Goal: Task Accomplishment & Management: Manage account settings

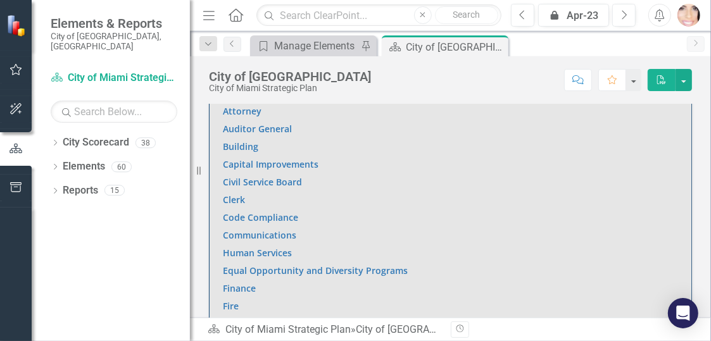
scroll to position [782, 0]
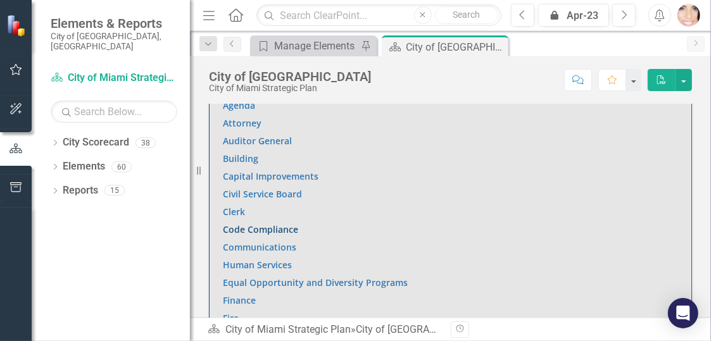
click at [242, 223] on link "Code Compliance" at bounding box center [260, 229] width 75 height 12
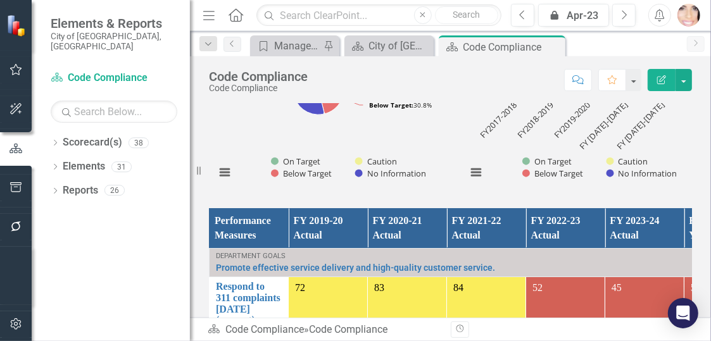
scroll to position [253, 0]
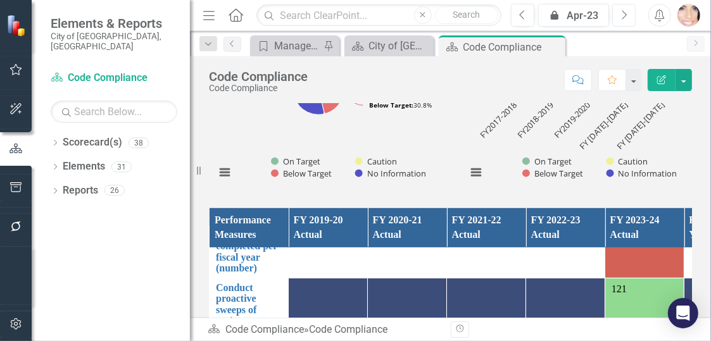
click at [627, 8] on button "Next" at bounding box center [623, 15] width 23 height 23
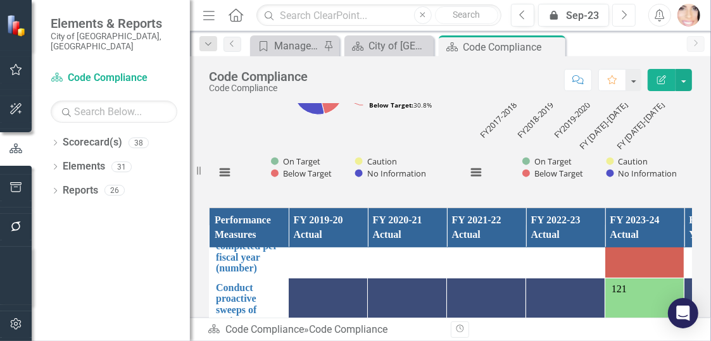
click at [627, 8] on button "Next" at bounding box center [623, 15] width 23 height 23
click at [627, 9] on icon "Next" at bounding box center [623, 14] width 7 height 11
click at [627, 10] on button "Next" at bounding box center [623, 15] width 23 height 23
click at [627, 11] on button "Next" at bounding box center [623, 15] width 23 height 23
drag, startPoint x: 627, startPoint y: 11, endPoint x: 597, endPoint y: 11, distance: 29.8
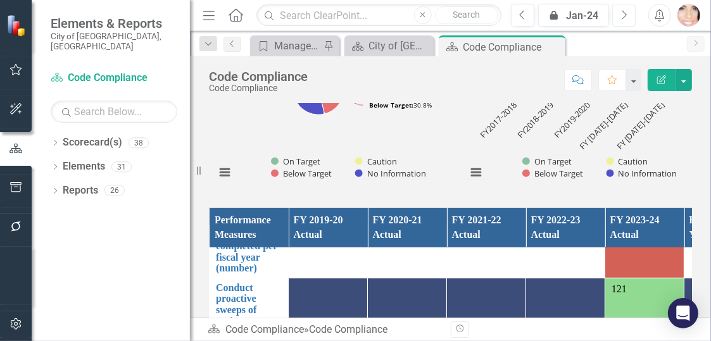
click at [627, 11] on button "Next" at bounding box center [623, 15] width 23 height 23
click at [596, 15] on div "icon.lock Feb-24" at bounding box center [573, 15] width 62 height 15
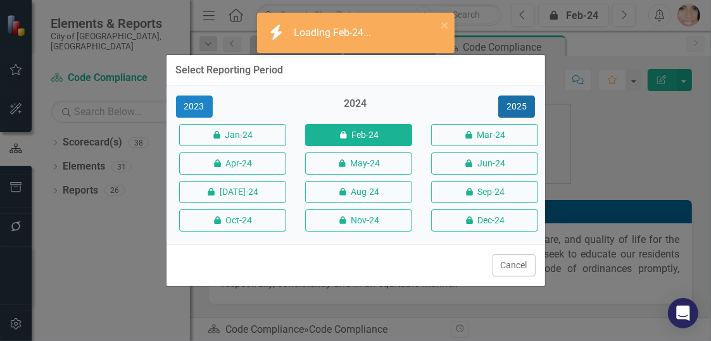
click at [518, 106] on button "2025" at bounding box center [516, 107] width 37 height 22
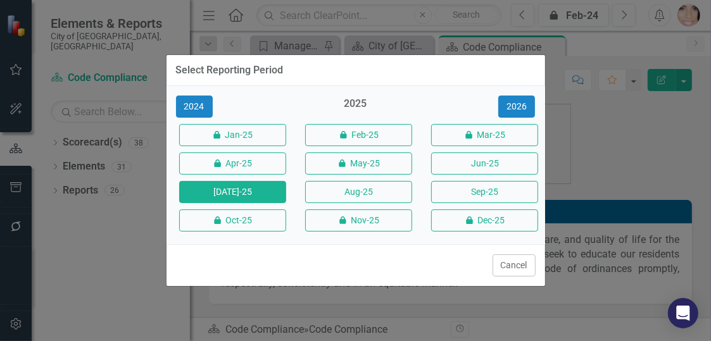
click at [208, 194] on button "[DATE]-25" at bounding box center [232, 192] width 107 height 22
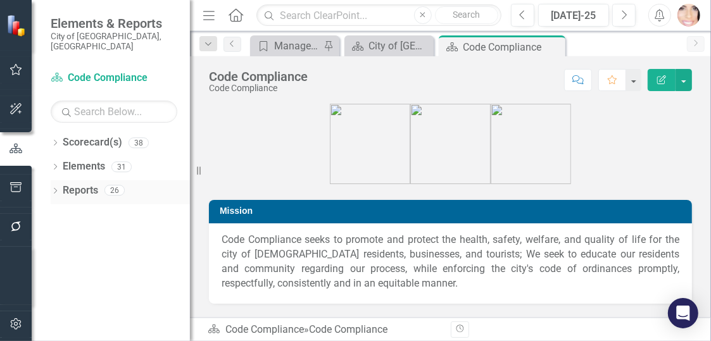
click at [78, 184] on link "Reports" at bounding box center [80, 191] width 35 height 15
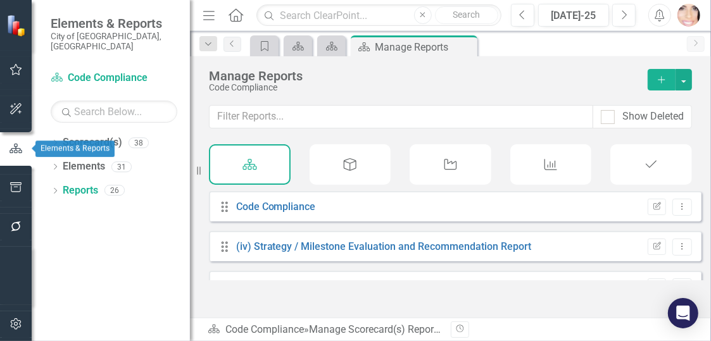
click at [14, 150] on icon "button" at bounding box center [16, 148] width 14 height 11
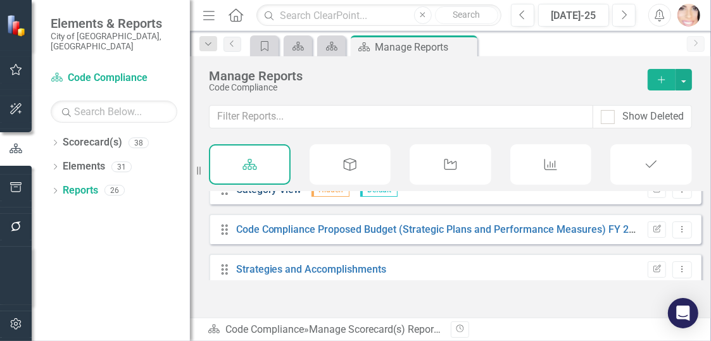
scroll to position [190, 0]
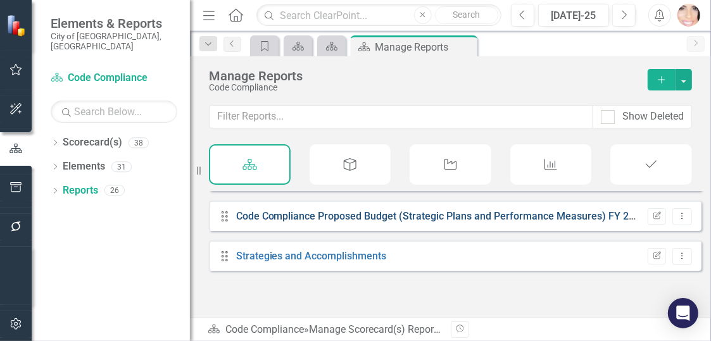
click at [286, 222] on link "Code Compliance Proposed Budget (Strategic Plans and Performance Measures) FY 2…" at bounding box center [448, 216] width 425 height 12
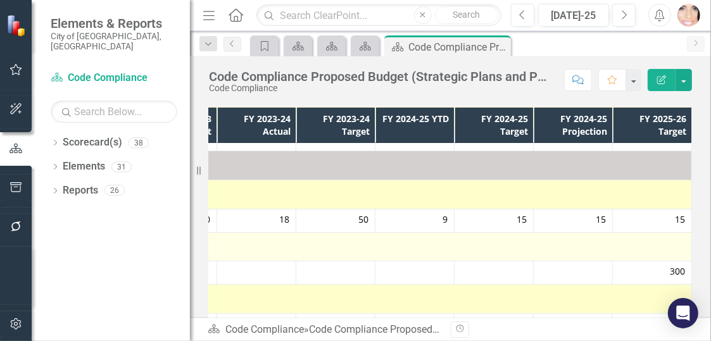
scroll to position [696, 0]
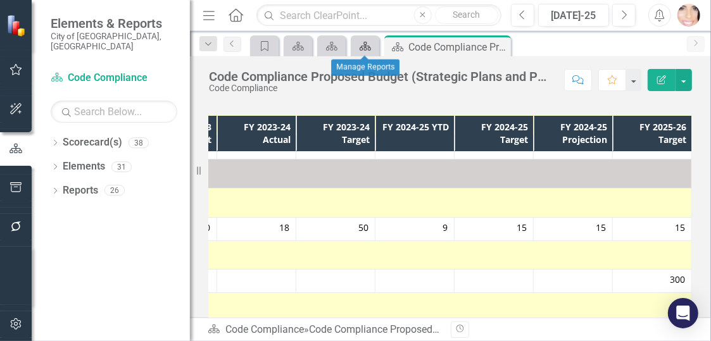
click at [373, 47] on link "Scorecard(s)" at bounding box center [365, 46] width 22 height 16
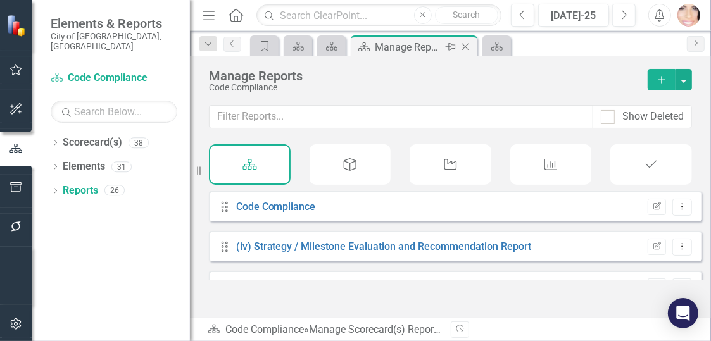
click at [460, 42] on icon "Close" at bounding box center [465, 47] width 13 height 10
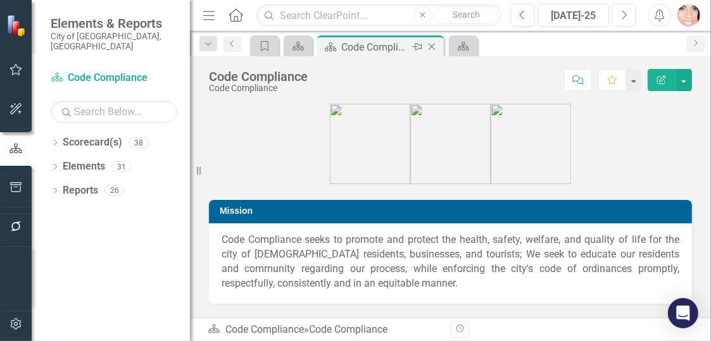
click at [434, 44] on icon at bounding box center [431, 47] width 7 height 7
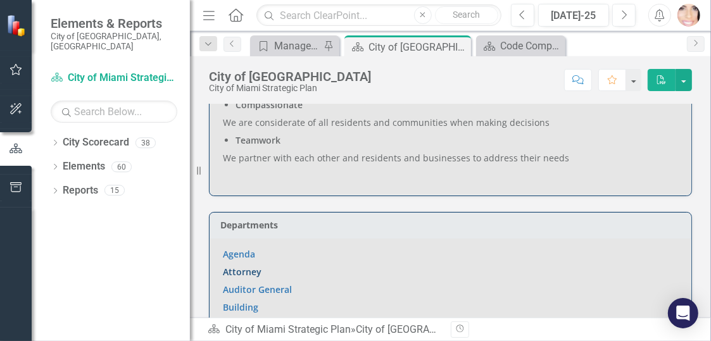
scroll to position [696, 0]
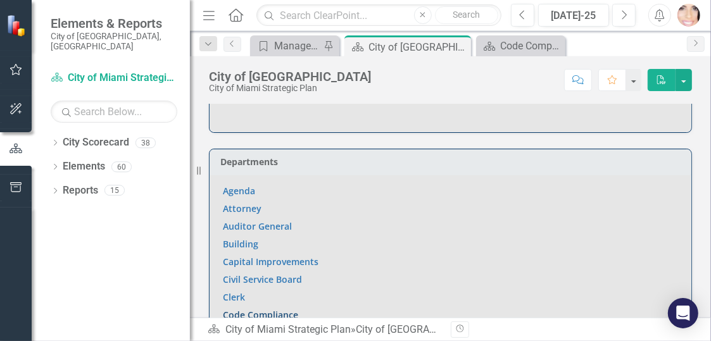
click at [255, 309] on link "Code Compliance" at bounding box center [260, 315] width 75 height 12
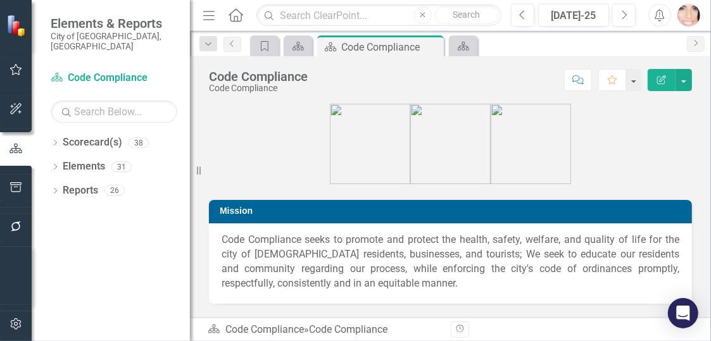
drag, startPoint x: 192, startPoint y: 76, endPoint x: 13, endPoint y: 72, distance: 179.2
click at [14, 72] on div "Elements & Reports City of Miami, FL Scorecard(s) Code Compliance Search Dropdo…" at bounding box center [95, 170] width 190 height 341
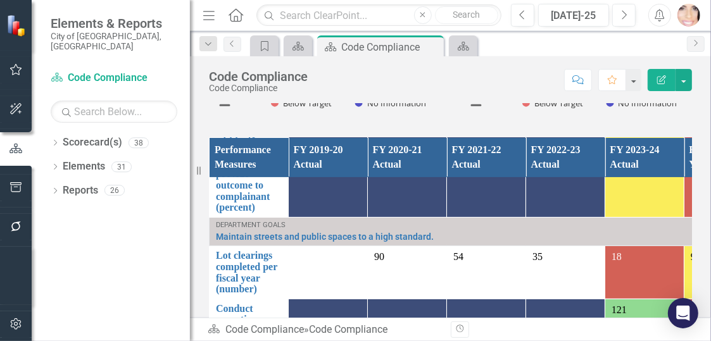
scroll to position [190, 0]
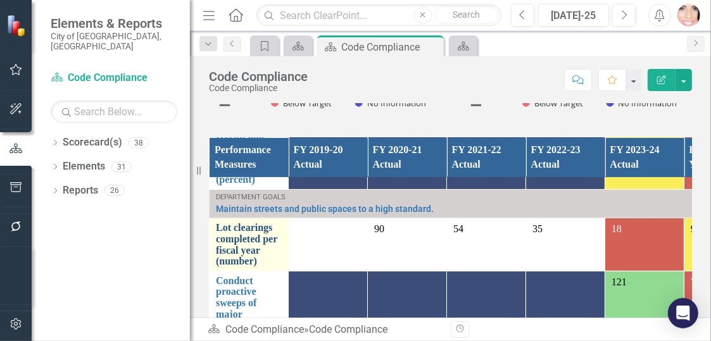
click at [239, 249] on link "Lot clearings completed per fiscal year (number)" at bounding box center [249, 244] width 66 height 44
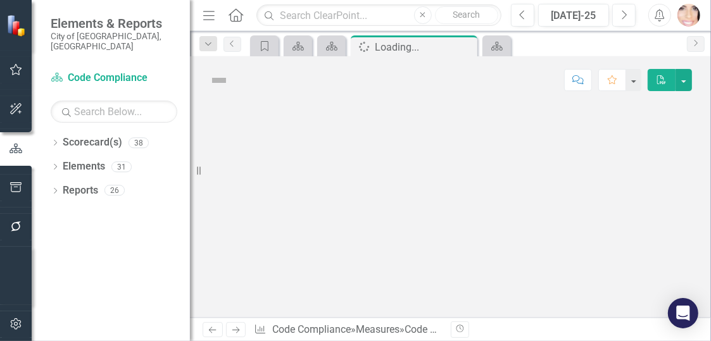
click at [239, 249] on div at bounding box center [450, 211] width 521 height 214
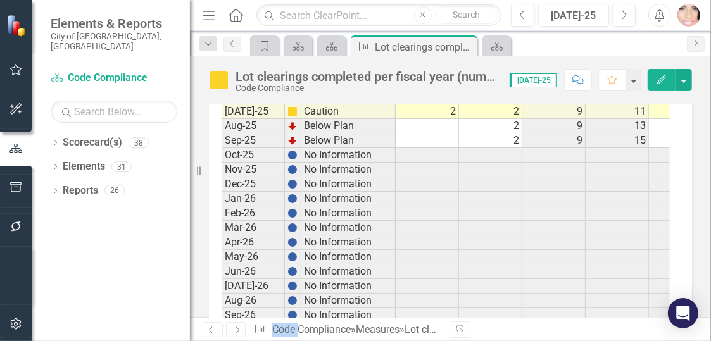
scroll to position [2658, 0]
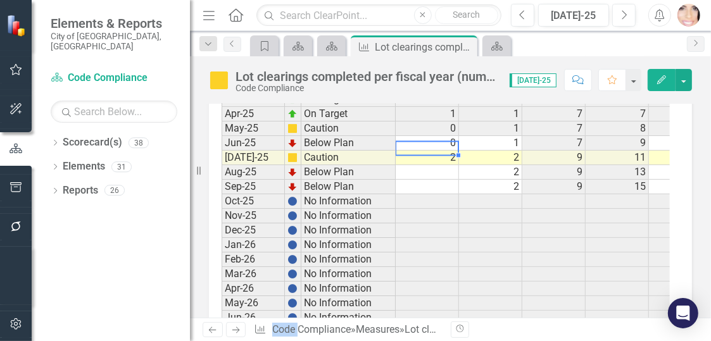
click at [452, 151] on td "2" at bounding box center [427, 158] width 63 height 15
drag, startPoint x: 447, startPoint y: 147, endPoint x: 458, endPoint y: 147, distance: 10.8
click at [449, 151] on td "2" at bounding box center [427, 158] width 63 height 15
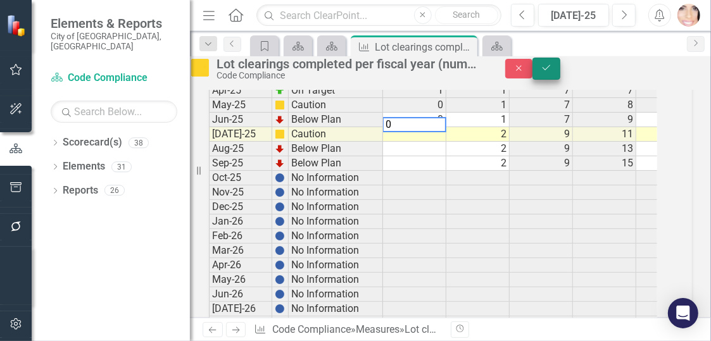
type textarea "0"
click at [560, 72] on button "Save" at bounding box center [546, 69] width 28 height 22
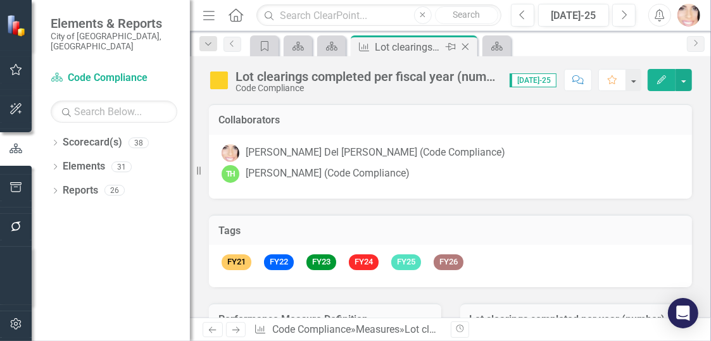
click at [465, 45] on icon "Close" at bounding box center [465, 47] width 13 height 10
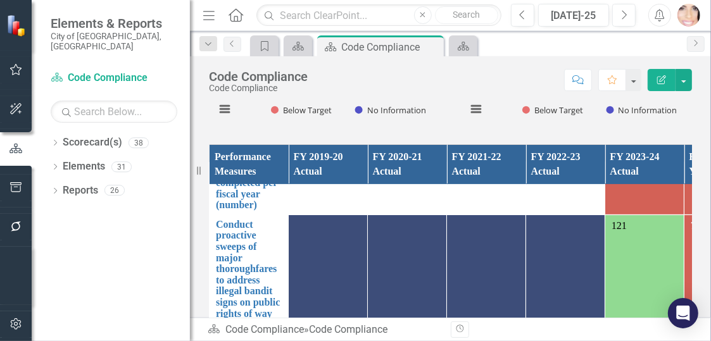
scroll to position [316, 0]
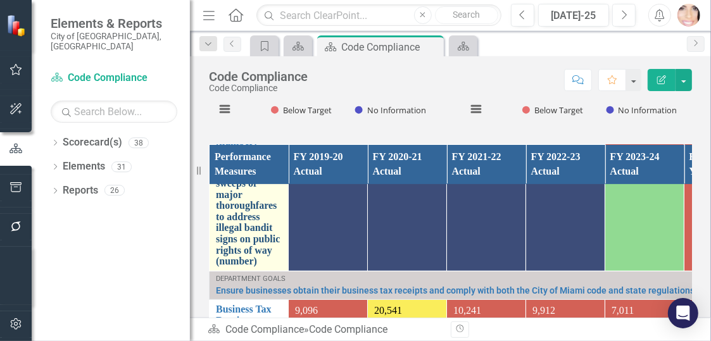
click at [236, 230] on link "Conduct proactive sweeps of major thoroughfares to address illegal bandit signs…" at bounding box center [249, 211] width 66 height 111
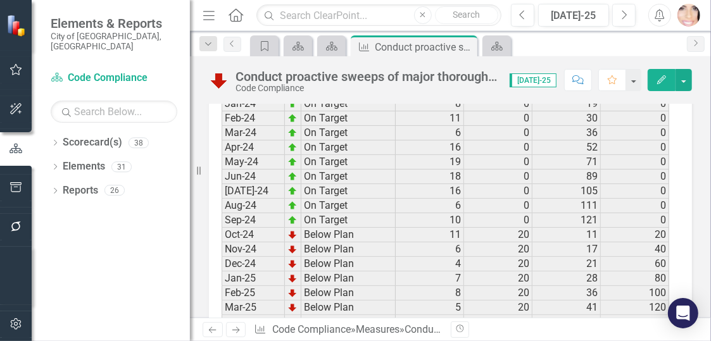
scroll to position [1994, 0]
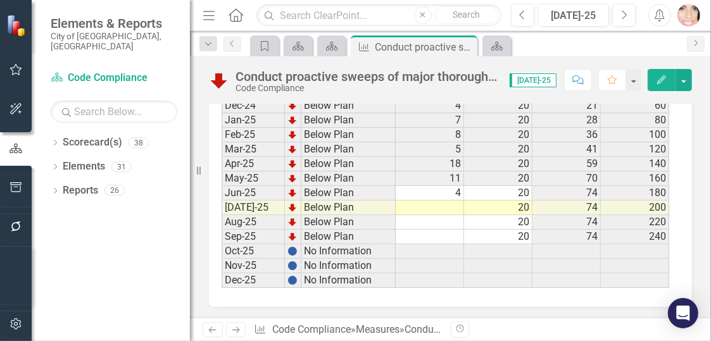
click at [443, 203] on td at bounding box center [430, 208] width 68 height 15
drag, startPoint x: 447, startPoint y: 74, endPoint x: 572, endPoint y: 67, distance: 125.5
click at [572, 67] on div "Conduct proactive sweeps of major thoroughfares to address illegal bandit signs…" at bounding box center [450, 75] width 521 height 38
click at [379, 76] on div "Conduct proactive sweeps of major thoroughfares to address illegal bandit signs…" at bounding box center [365, 77] width 261 height 14
click at [408, 44] on div "Conduct proactive sweeps of major thoroughfares to address illegal bandit signs…" at bounding box center [409, 47] width 68 height 16
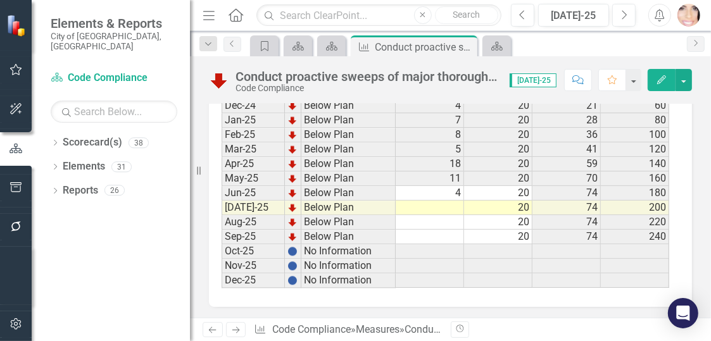
click at [489, 77] on div "Conduct proactive sweeps of major thoroughfares to address illegal bandit signs…" at bounding box center [365, 77] width 261 height 14
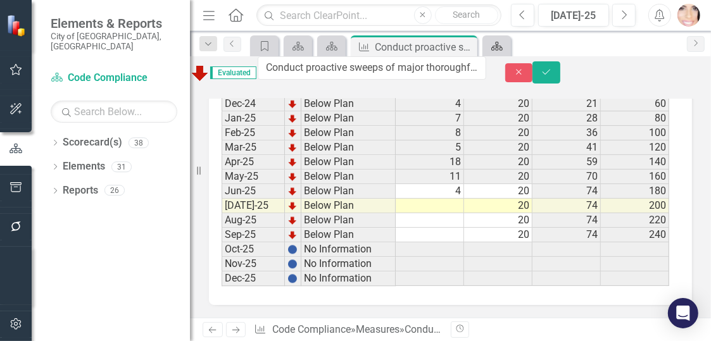
scroll to position [1993, 0]
click at [385, 228] on td "Below Plan" at bounding box center [348, 235] width 94 height 15
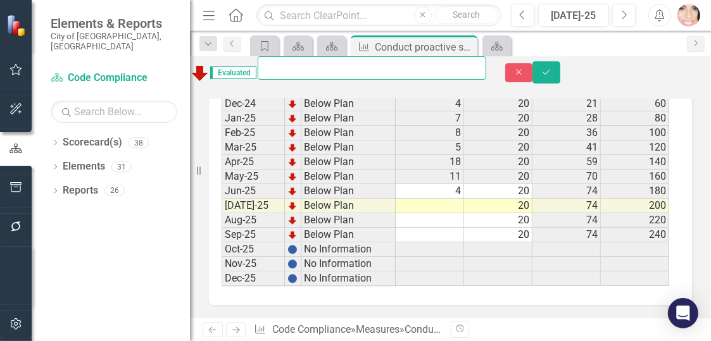
scroll to position [0, 341]
drag, startPoint x: 306, startPoint y: 77, endPoint x: 509, endPoint y: 75, distance: 203.8
click at [509, 75] on div "Evaluated Conduct proactive sweeps of major thoroughfares to address illegal ba…" at bounding box center [450, 72] width 540 height 33
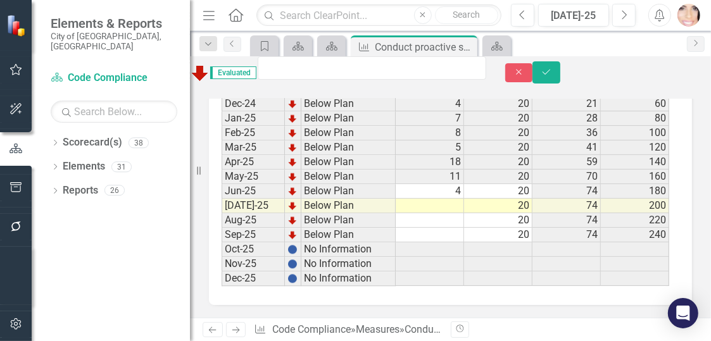
scroll to position [0, 0]
click at [450, 228] on td at bounding box center [430, 235] width 68 height 15
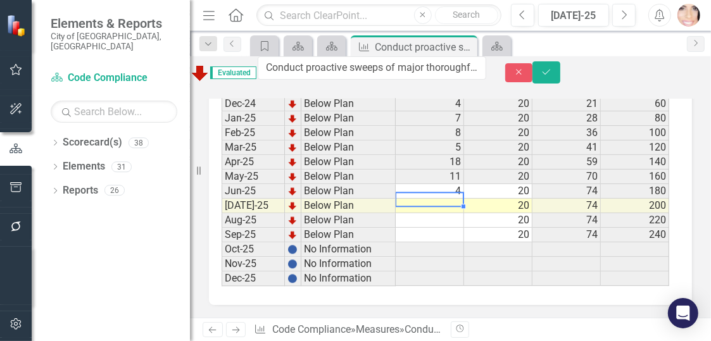
click at [446, 199] on td at bounding box center [430, 206] width 68 height 15
click at [552, 69] on icon "Save" at bounding box center [546, 72] width 11 height 9
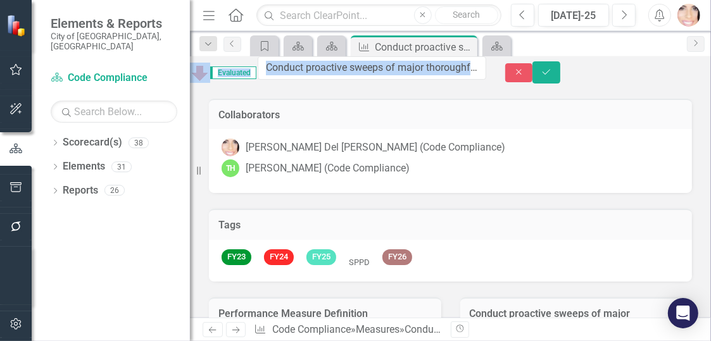
drag, startPoint x: 253, startPoint y: 78, endPoint x: 513, endPoint y: 72, distance: 259.6
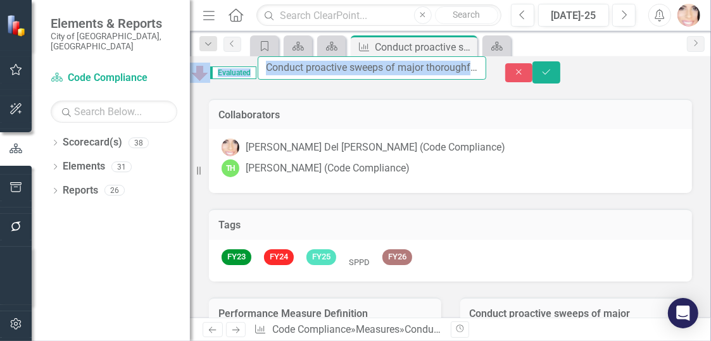
click at [455, 72] on input "Conduct proactive sweeps of major thoroughfares to address illegal bandit signs…" at bounding box center [372, 67] width 228 height 23
click at [411, 72] on input "Conduct proactive sweeps of major thoroughfares to address illegal bandit signs…" at bounding box center [372, 67] width 228 height 23
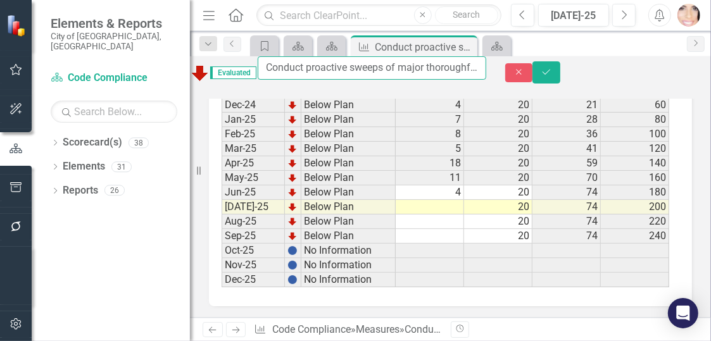
scroll to position [1993, 0]
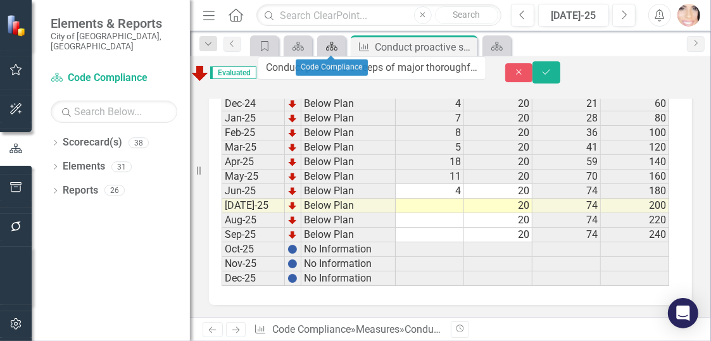
click at [329, 44] on icon "Scorecard(s)" at bounding box center [331, 46] width 13 height 10
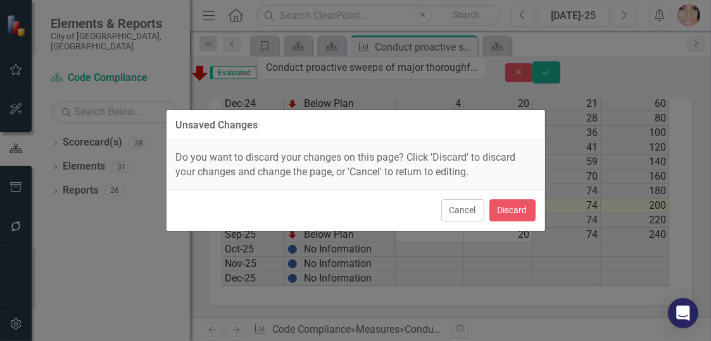
click at [580, 115] on div "Unsaved Changes Do you want to discard your changes on this page? Click 'Discar…" at bounding box center [355, 170] width 711 height 341
click at [501, 41] on div "Unsaved Changes Do you want to discard your changes on this page? Click 'Discar…" at bounding box center [356, 170] width 380 height 341
click at [433, 212] on div "Cancel Discard" at bounding box center [355, 210] width 378 height 42
drag, startPoint x: 462, startPoint y: 209, endPoint x: 443, endPoint y: 213, distance: 19.4
click at [462, 209] on button "Cancel" at bounding box center [462, 210] width 43 height 22
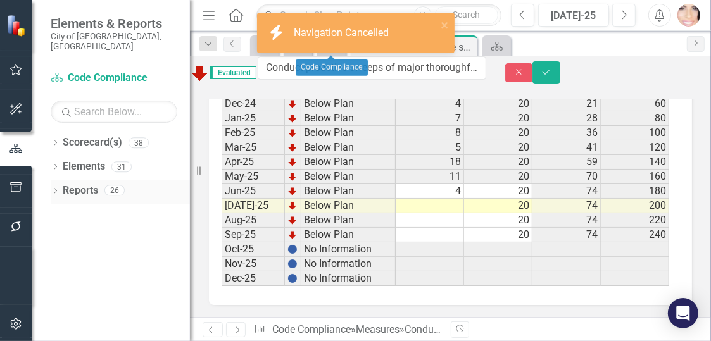
click at [84, 184] on link "Reports" at bounding box center [80, 191] width 35 height 15
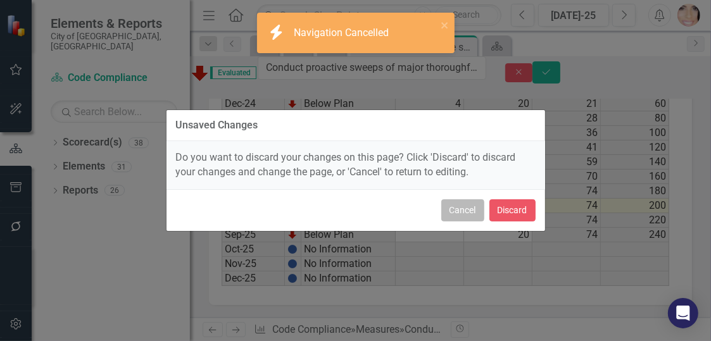
click at [468, 204] on button "Cancel" at bounding box center [462, 210] width 43 height 22
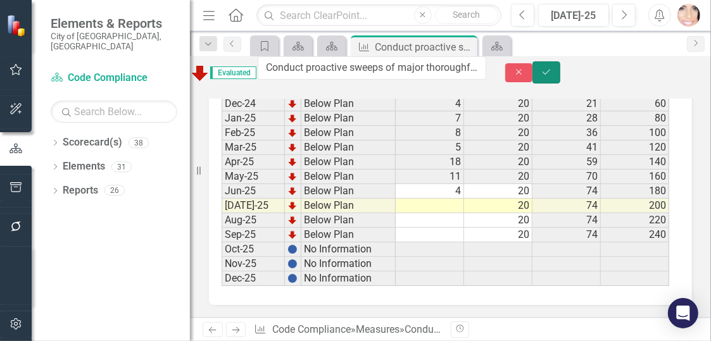
click at [552, 70] on icon "Save" at bounding box center [546, 72] width 11 height 9
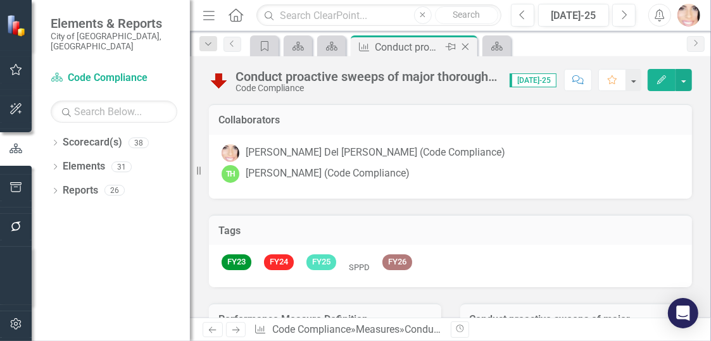
click at [463, 47] on icon "Close" at bounding box center [465, 47] width 13 height 10
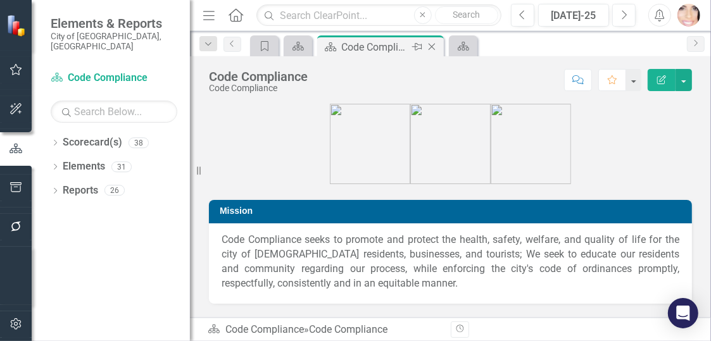
click at [428, 42] on icon "Close" at bounding box center [431, 47] width 13 height 10
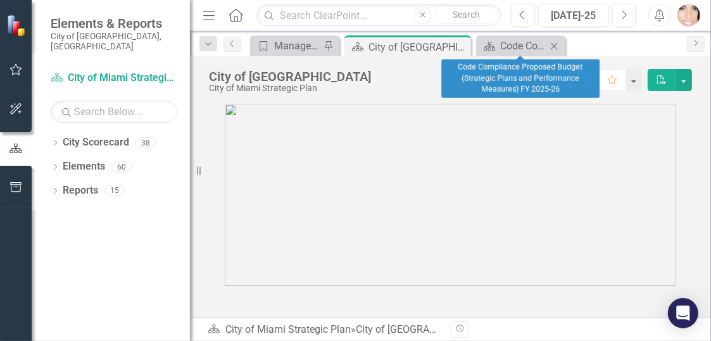
click at [556, 42] on icon "Close" at bounding box center [553, 46] width 13 height 10
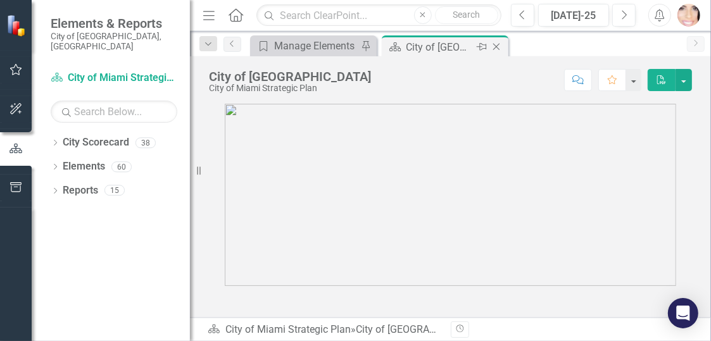
click at [497, 42] on icon "Close" at bounding box center [496, 47] width 13 height 10
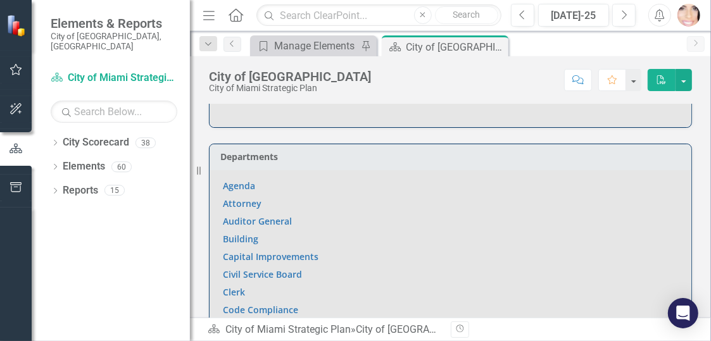
scroll to position [759, 0]
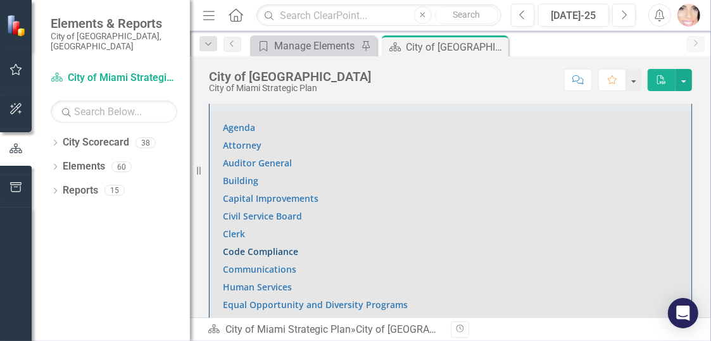
click at [246, 246] on link "Code Compliance" at bounding box center [260, 252] width 75 height 12
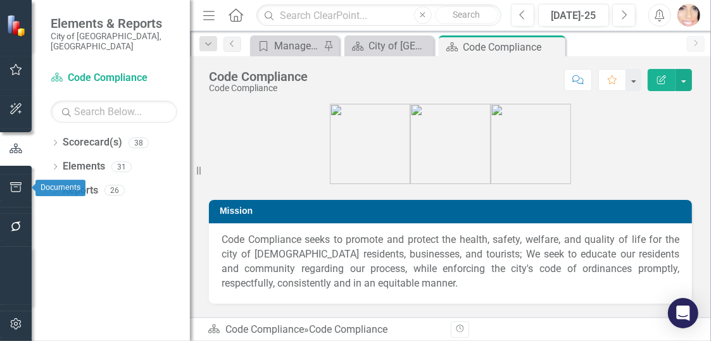
drag, startPoint x: 197, startPoint y: 168, endPoint x: 0, endPoint y: 178, distance: 197.7
click at [0, 178] on div "Elements & Reports City of Miami, FL Scorecard(s) Code Compliance Search Dropdo…" at bounding box center [95, 170] width 190 height 341
click at [17, 185] on icon "button" at bounding box center [15, 187] width 11 height 10
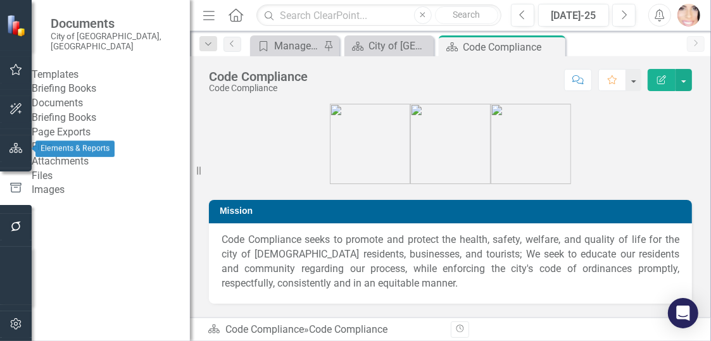
click at [14, 149] on icon "button" at bounding box center [15, 148] width 13 height 10
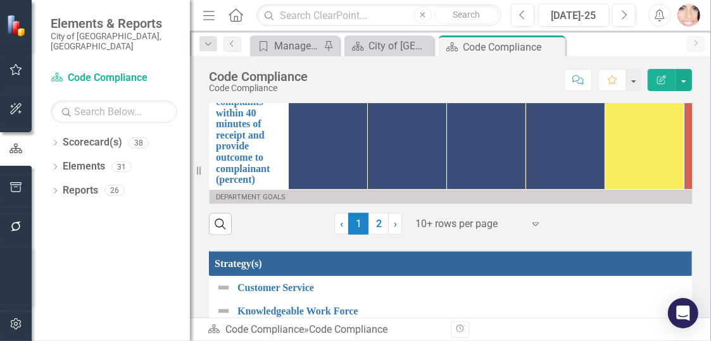
scroll to position [127, 0]
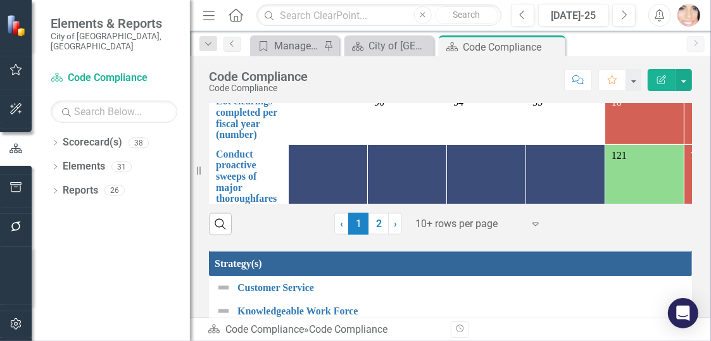
click at [529, 221] on icon "Expand" at bounding box center [535, 224] width 13 height 10
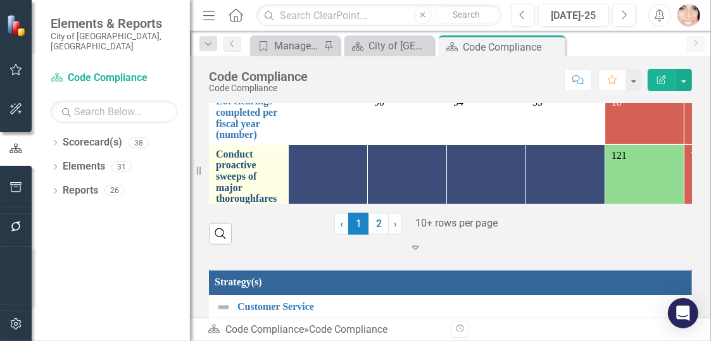
click at [244, 167] on link "Conduct proactive sweeps of major thoroughfares to address illegal bandit signs…" at bounding box center [249, 204] width 66 height 111
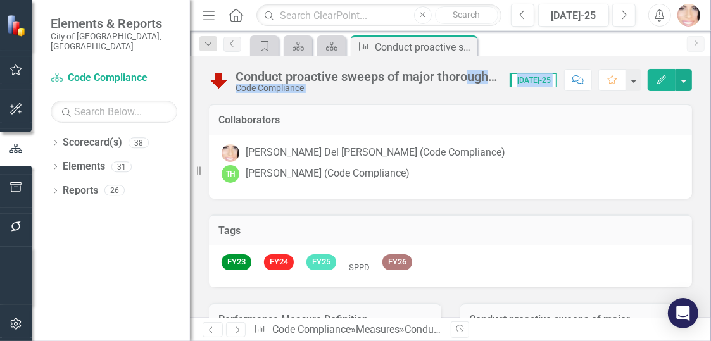
drag, startPoint x: 466, startPoint y: 79, endPoint x: 582, endPoint y: 67, distance: 115.8
click at [582, 67] on div "Conduct proactive sweeps of major thoroughfares to address illegal bandit signs…" at bounding box center [450, 75] width 521 height 38
click at [485, 118] on h3 "Collaborators" at bounding box center [450, 120] width 464 height 11
click at [496, 71] on div "Conduct proactive sweeps of major thoroughfares to address illegal bandit signs…" at bounding box center [365, 77] width 261 height 14
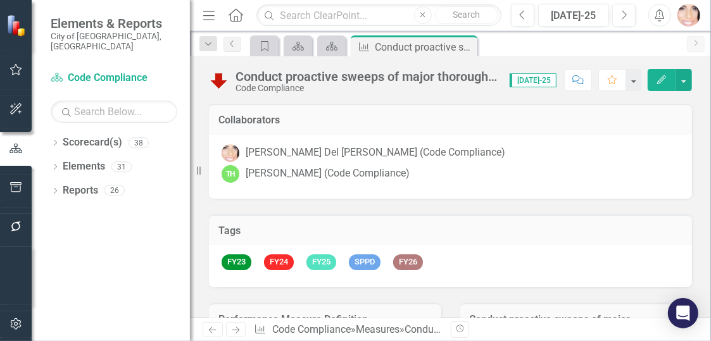
click at [219, 79] on img at bounding box center [219, 80] width 20 height 20
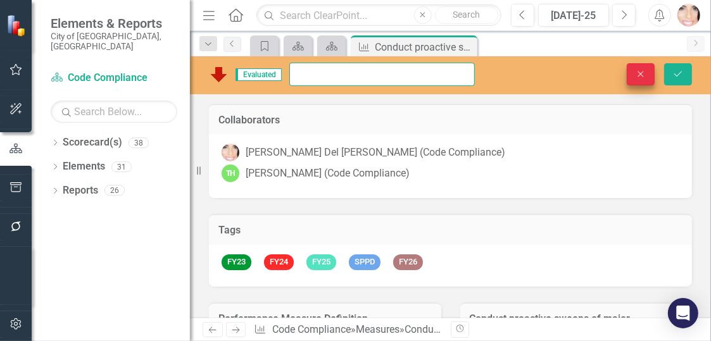
scroll to position [0, 341]
drag, startPoint x: 327, startPoint y: 72, endPoint x: 663, endPoint y: 67, distance: 336.1
click at [663, 67] on div "Evaluated Conduct proactive sweeps of major thoroughfares to address illegal ba…" at bounding box center [450, 74] width 521 height 23
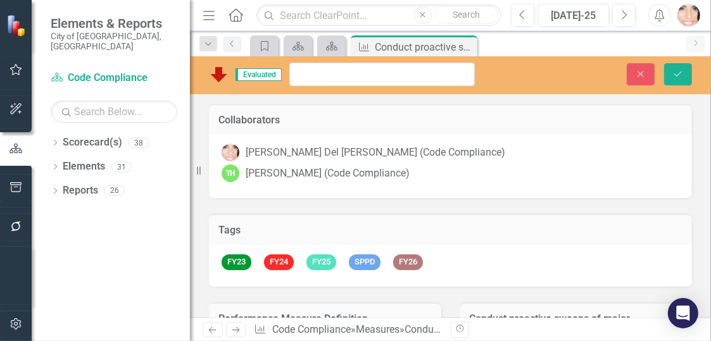
click at [628, 138] on div "[PERSON_NAME] Del Val (Code Compliance) TH [PERSON_NAME] (Code Compliance)" at bounding box center [450, 166] width 483 height 64
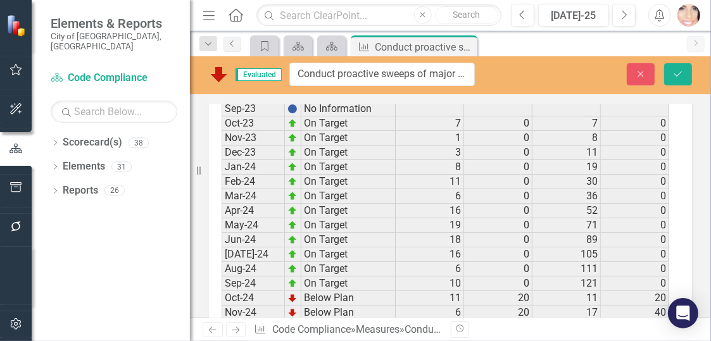
scroll to position [1993, 0]
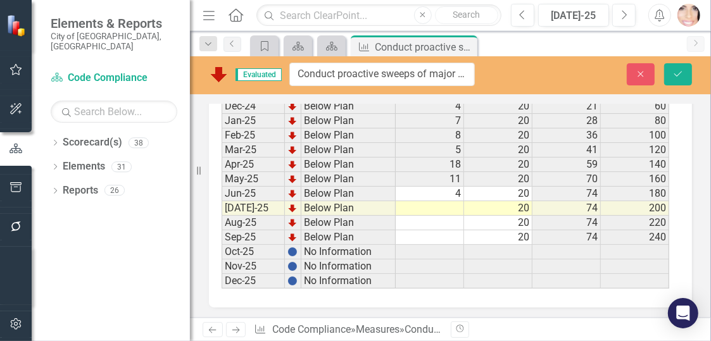
click at [433, 201] on td at bounding box center [430, 208] width 68 height 15
click at [466, 47] on icon "Close" at bounding box center [465, 47] width 13 height 10
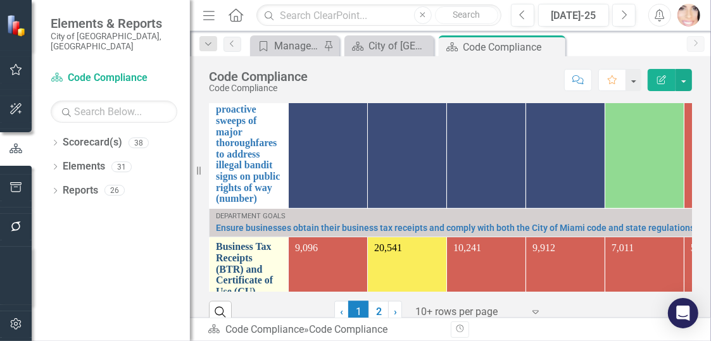
scroll to position [316, 0]
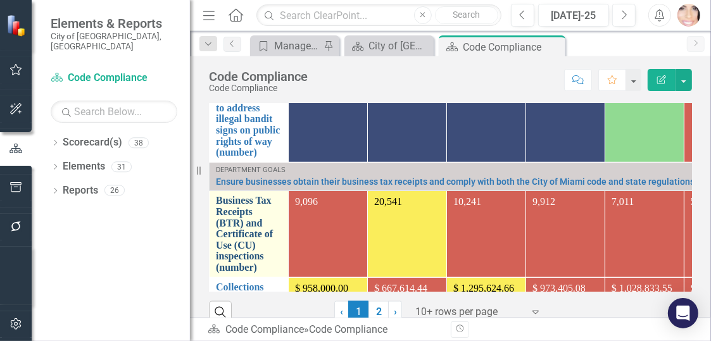
click at [255, 230] on link "Business Tax Receipts (BTR) and Certificate of Use (CU) inspections (number)" at bounding box center [249, 234] width 66 height 78
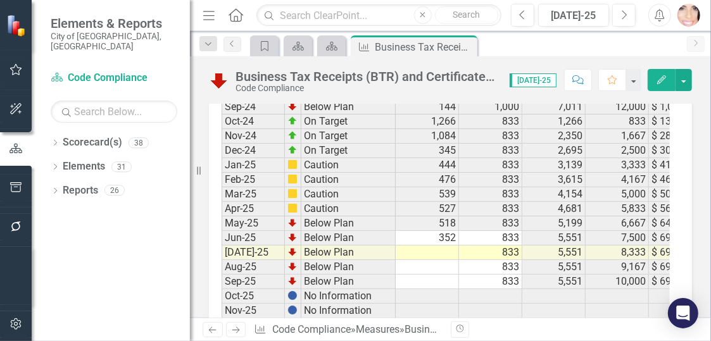
scroll to position [2089, 0]
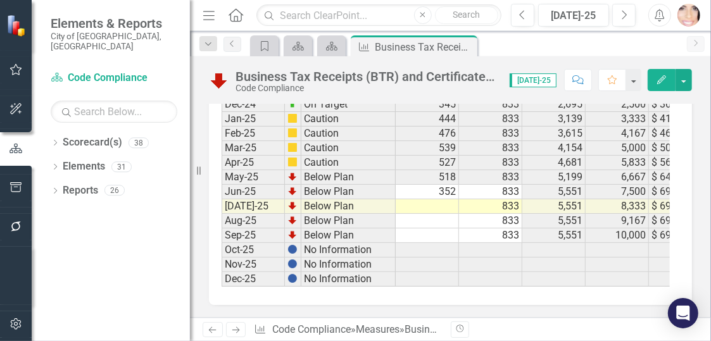
click at [450, 199] on td at bounding box center [427, 206] width 63 height 15
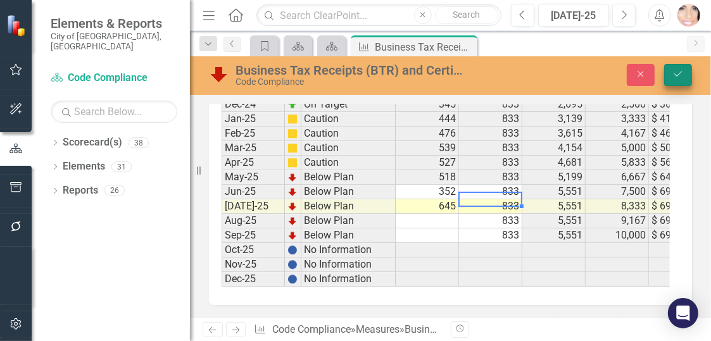
type textarea "833.33"
click at [676, 71] on icon "Save" at bounding box center [677, 74] width 11 height 9
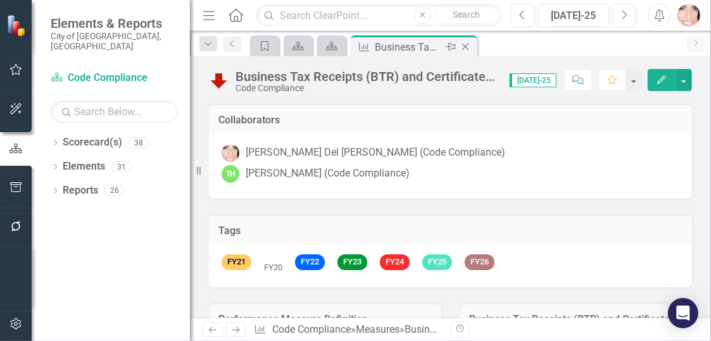
click at [465, 46] on icon "Close" at bounding box center [465, 47] width 13 height 10
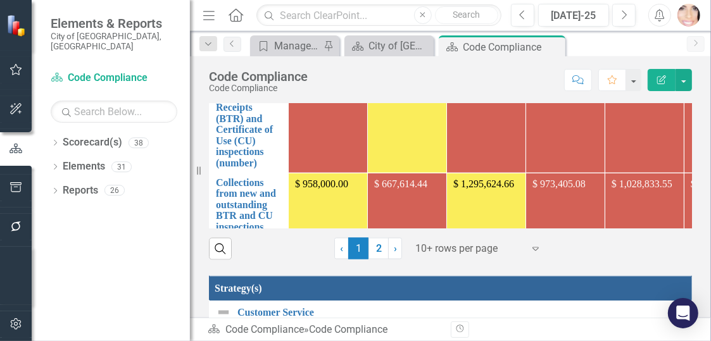
scroll to position [380, 0]
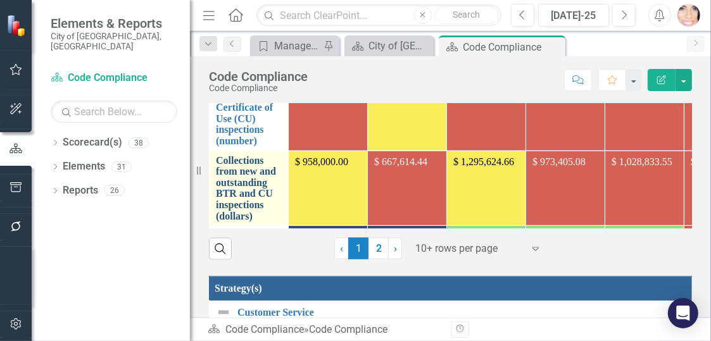
click at [246, 161] on link "Collections from new and outstanding BTR and CU inspections (dollars)" at bounding box center [249, 188] width 66 height 67
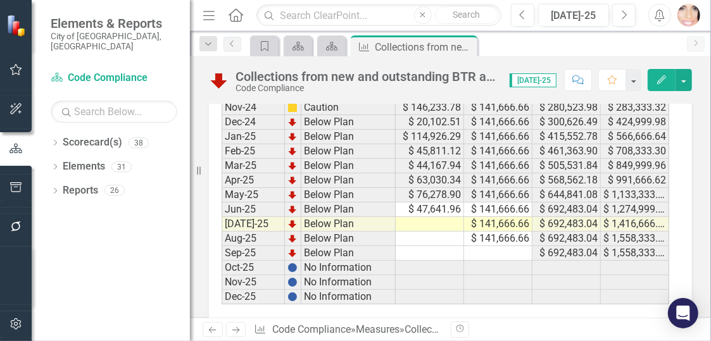
scroll to position [2184, 0]
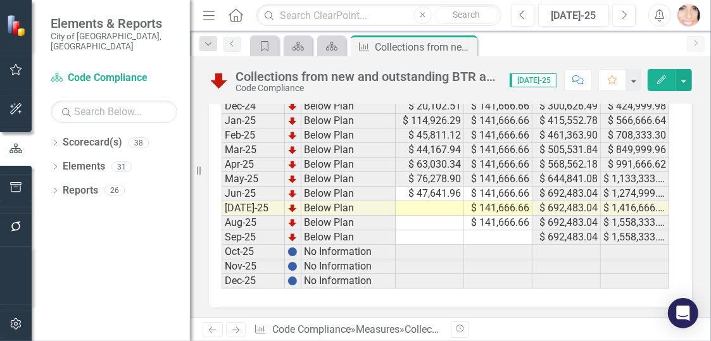
click at [433, 203] on td at bounding box center [430, 208] width 68 height 15
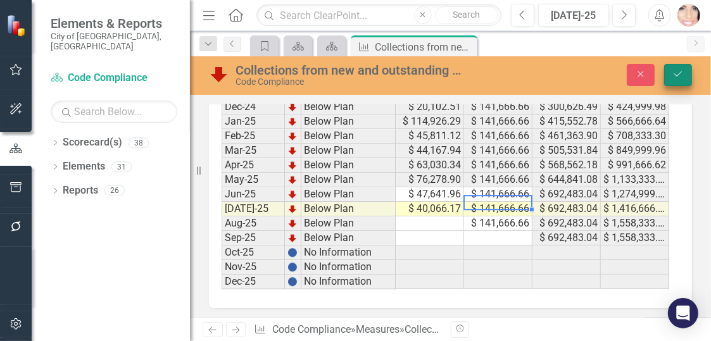
type textarea "141666.66"
click at [675, 74] on icon "Save" at bounding box center [677, 74] width 11 height 9
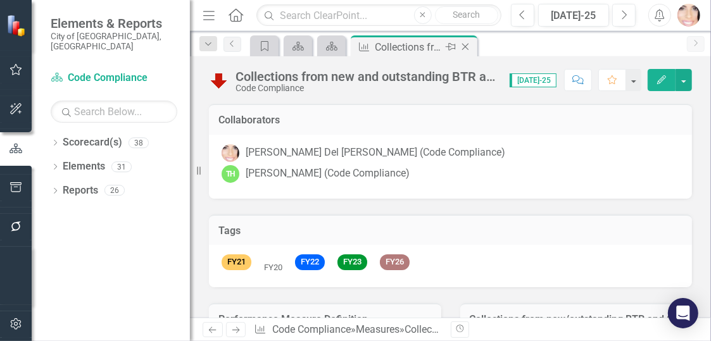
click at [464, 46] on icon at bounding box center [465, 47] width 7 height 7
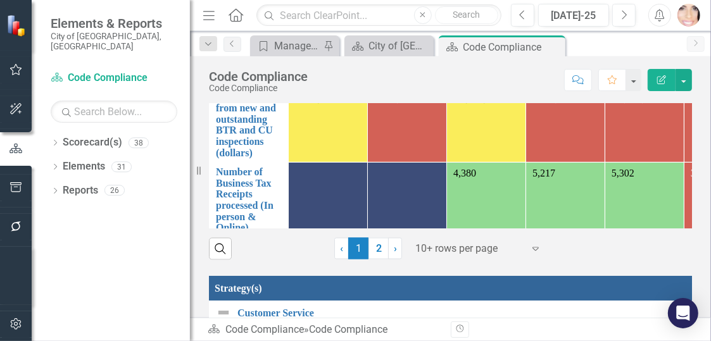
scroll to position [506, 0]
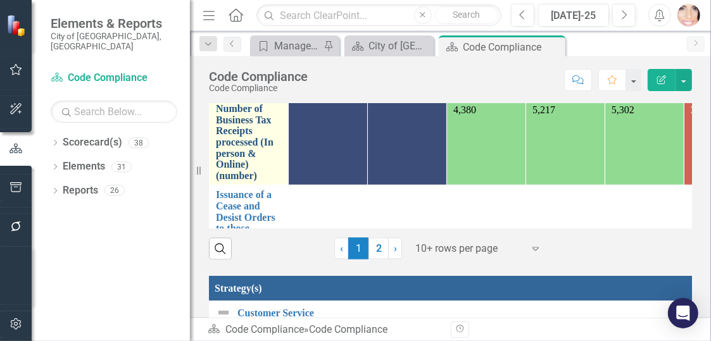
click at [241, 139] on link "Number of Business Tax Receipts processed (In person & Online) (number)" at bounding box center [249, 142] width 66 height 78
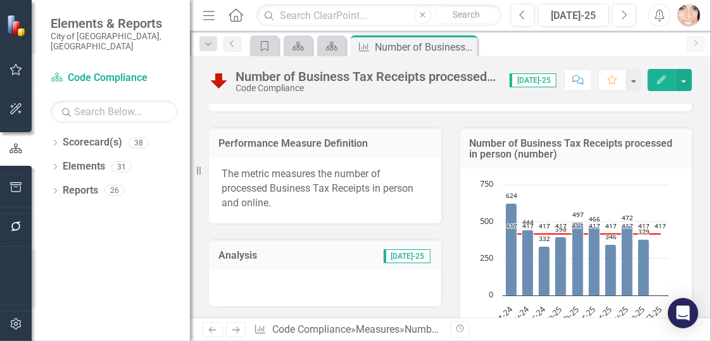
scroll to position [35, 0]
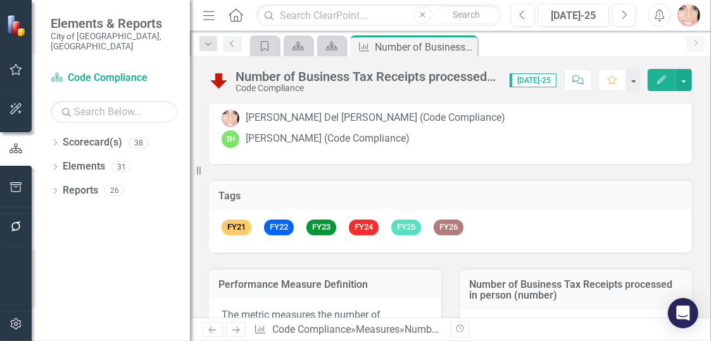
drag, startPoint x: 556, startPoint y: 295, endPoint x: 470, endPoint y: 274, distance: 88.0
click at [470, 272] on div "Number of Business Tax Receipts processed in person (number)" at bounding box center [576, 289] width 232 height 42
click at [480, 285] on h3 "Number of Business Tax Receipts processed in person (number)" at bounding box center [576, 290] width 213 height 22
drag, startPoint x: 467, startPoint y: 281, endPoint x: 572, endPoint y: 292, distance: 105.0
click at [572, 292] on h3 "Number of Business Tax Receipts processed in person (number)" at bounding box center [576, 290] width 213 height 22
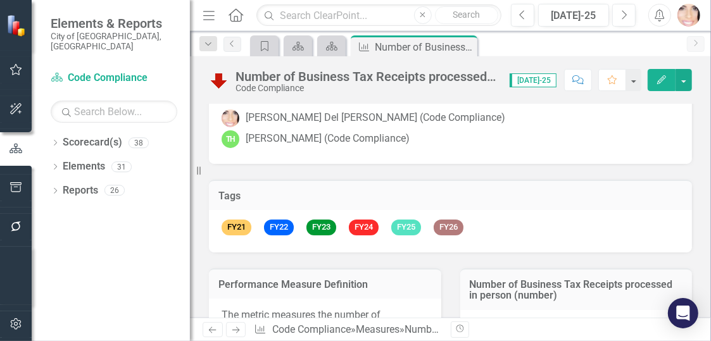
click at [520, 294] on h3 "Number of Business Tax Receipts processed in person (number)" at bounding box center [576, 290] width 213 height 22
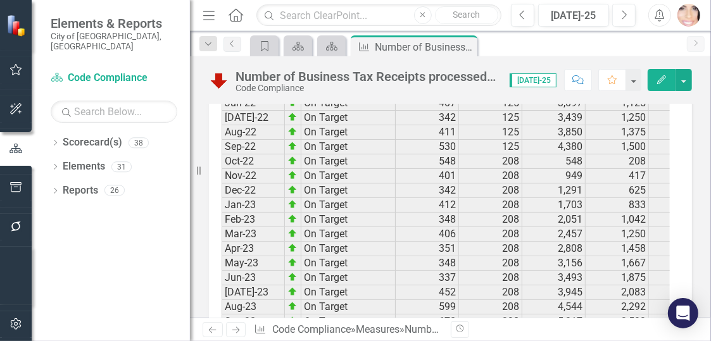
scroll to position [1997, 0]
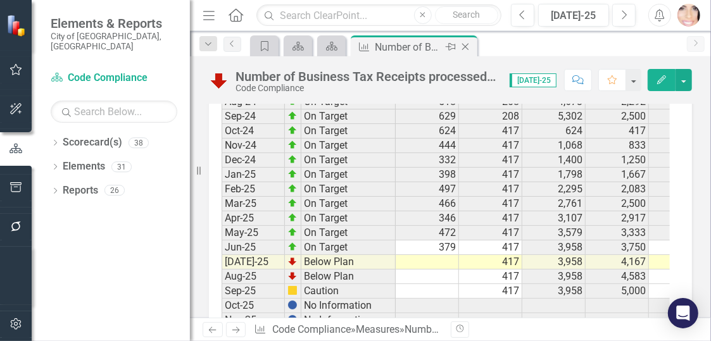
click at [468, 49] on icon at bounding box center [465, 47] width 7 height 7
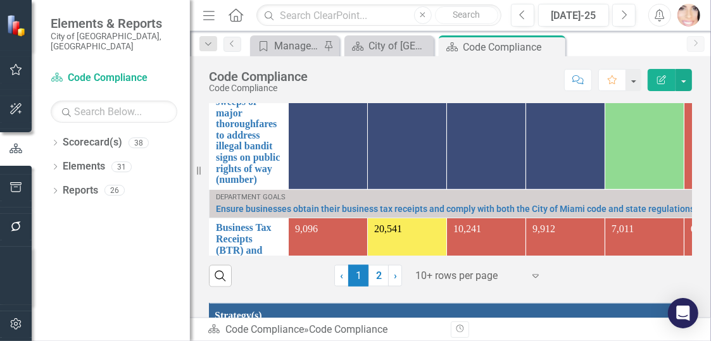
scroll to position [1178, 0]
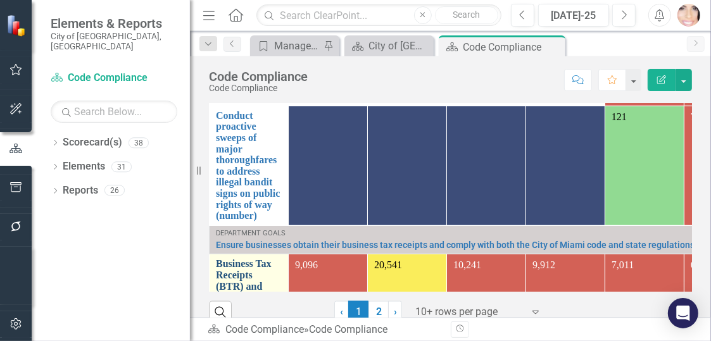
click at [245, 268] on link "Business Tax Receipts (BTR) and Certificate of Use (CU) inspections (number)" at bounding box center [249, 297] width 66 height 78
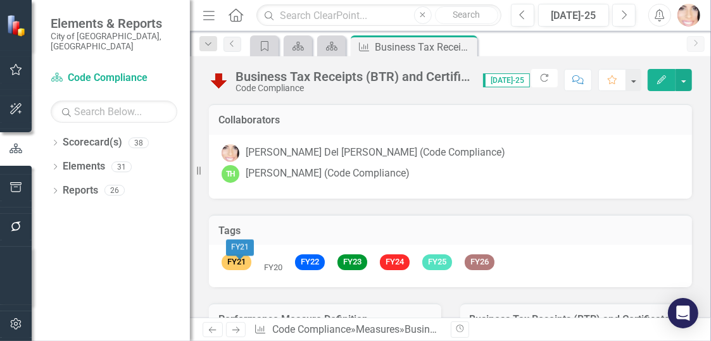
scroll to position [380, 0]
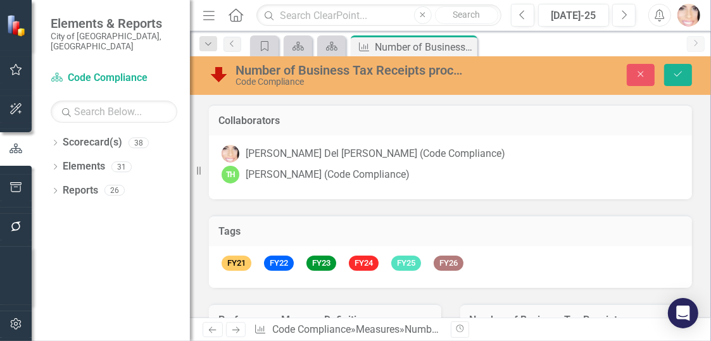
scroll to position [2025, 0]
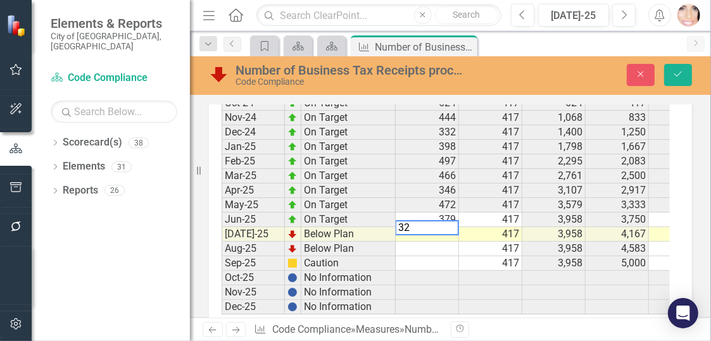
type textarea "3"
click at [470, 42] on icon "Close" at bounding box center [465, 47] width 13 height 10
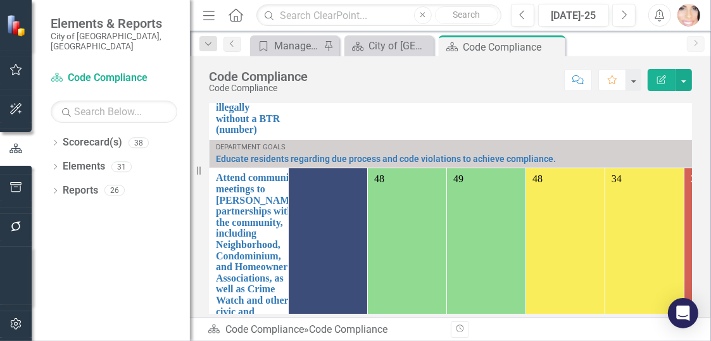
scroll to position [759, 0]
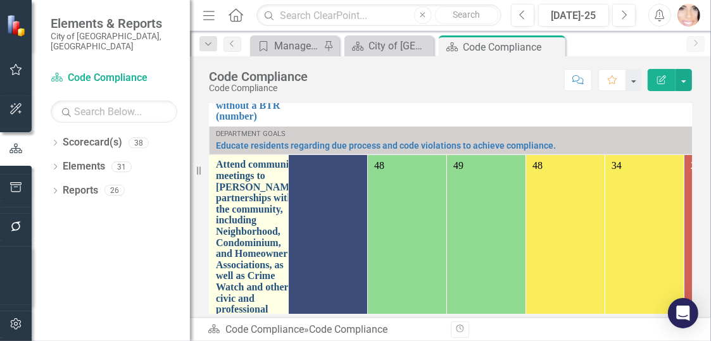
click at [224, 217] on link "Attend community meetings to [PERSON_NAME] partnerships with the community, inc…" at bounding box center [258, 248] width 84 height 178
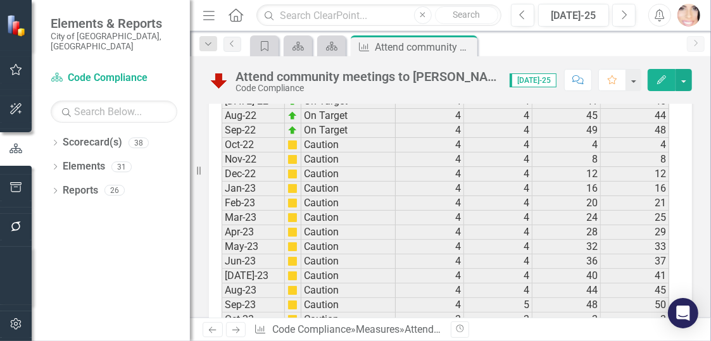
scroll to position [2658, 0]
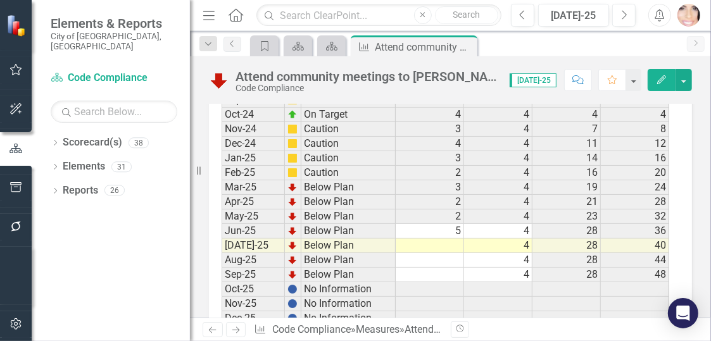
click at [444, 250] on td at bounding box center [430, 246] width 68 height 15
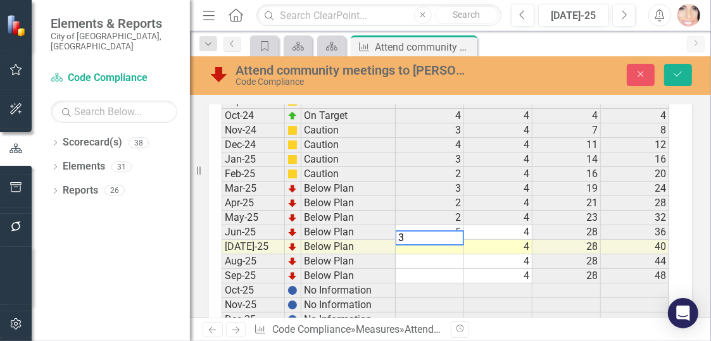
drag, startPoint x: 417, startPoint y: 251, endPoint x: 377, endPoint y: 253, distance: 40.6
type textarea "4"
type textarea "2"
click at [679, 72] on icon "Save" at bounding box center [677, 74] width 11 height 9
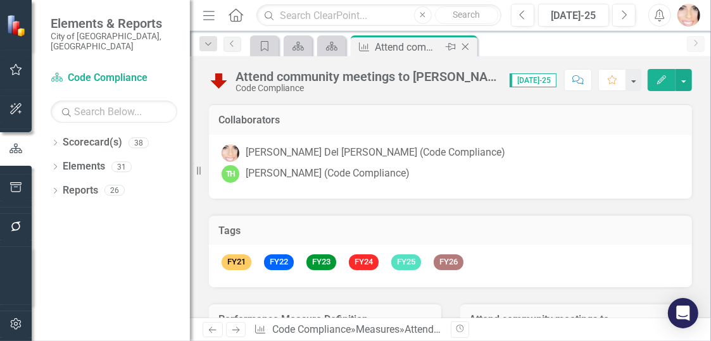
click at [468, 47] on icon "Close" at bounding box center [465, 47] width 13 height 10
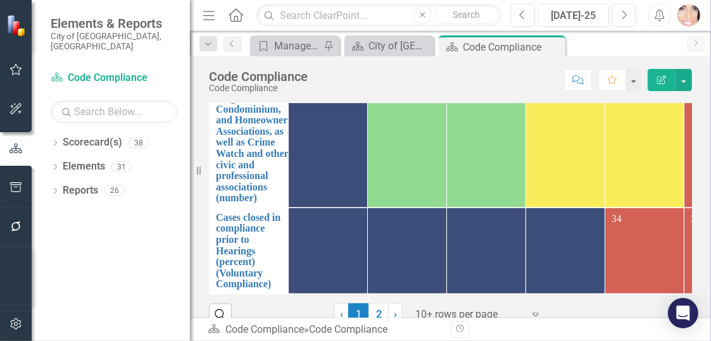
scroll to position [1196, 0]
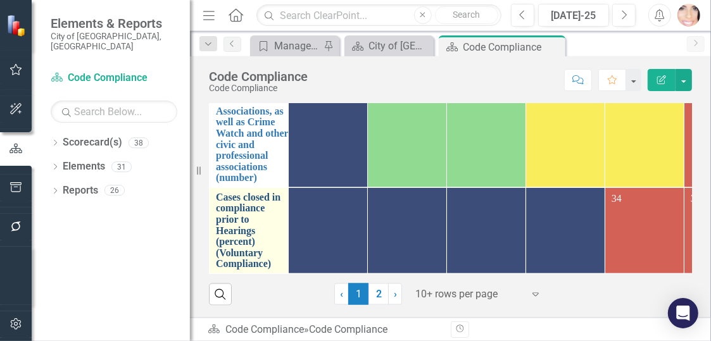
click at [239, 224] on link "Cases closed in compliance prior to Hearings (percent) (Voluntary Compliance)" at bounding box center [249, 231] width 66 height 78
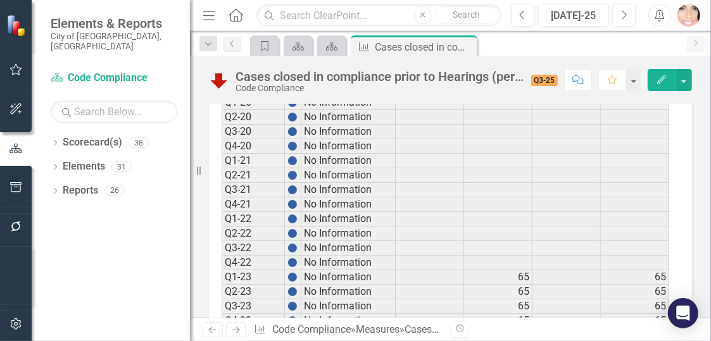
scroll to position [1310, 0]
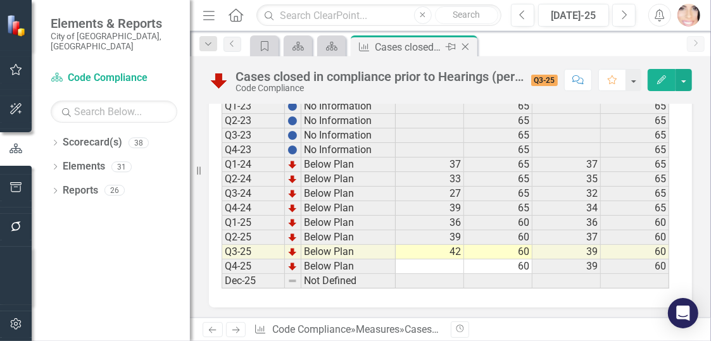
click at [461, 44] on icon "Close" at bounding box center [465, 47] width 13 height 10
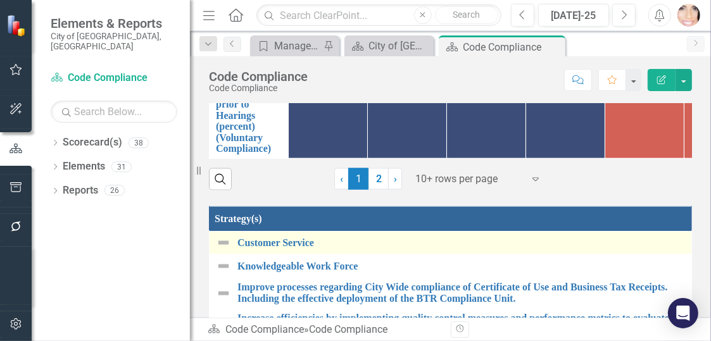
scroll to position [1261, 0]
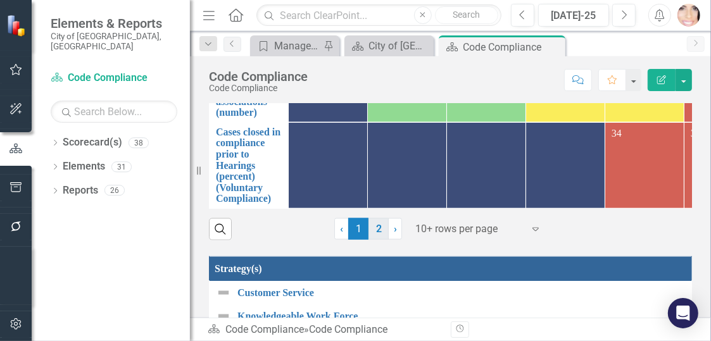
click at [378, 223] on link "2" at bounding box center [378, 229] width 20 height 22
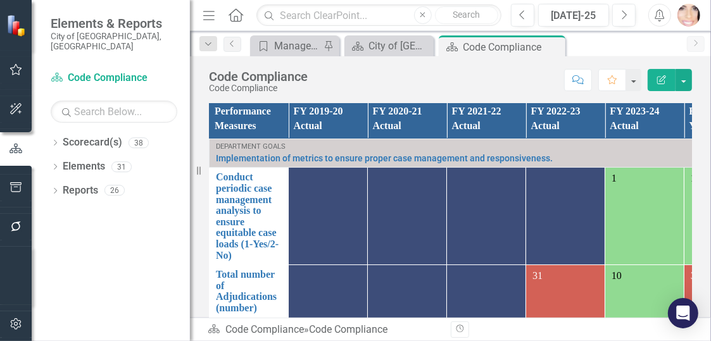
scroll to position [1134, 0]
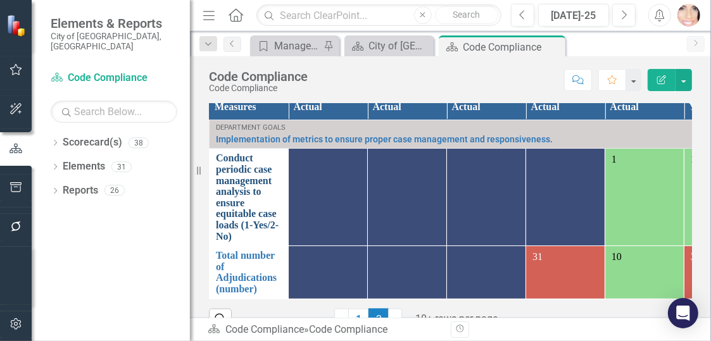
click at [253, 179] on link "Conduct periodic case management analysis to ensure equitable case loads (1-Yes…" at bounding box center [249, 197] width 66 height 89
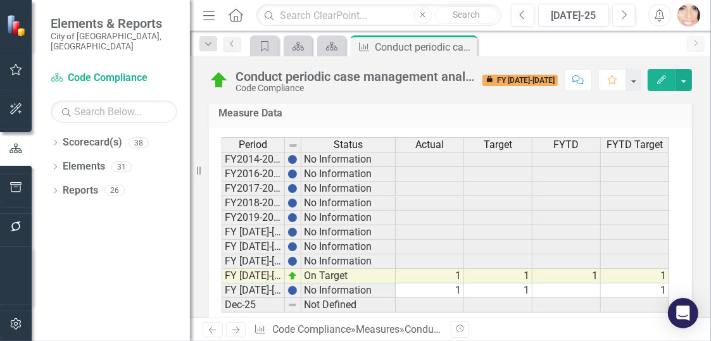
scroll to position [820, 0]
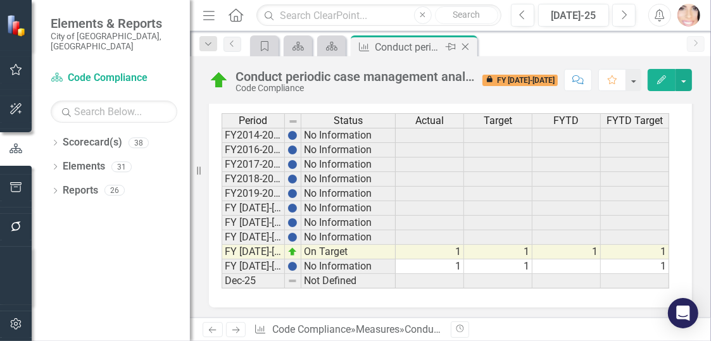
click at [465, 48] on icon "Close" at bounding box center [465, 47] width 13 height 10
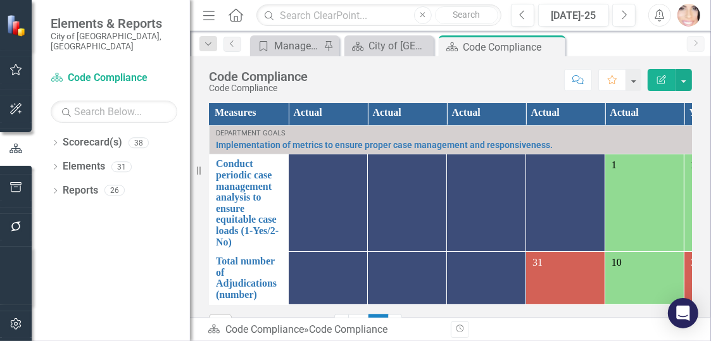
scroll to position [1216, 0]
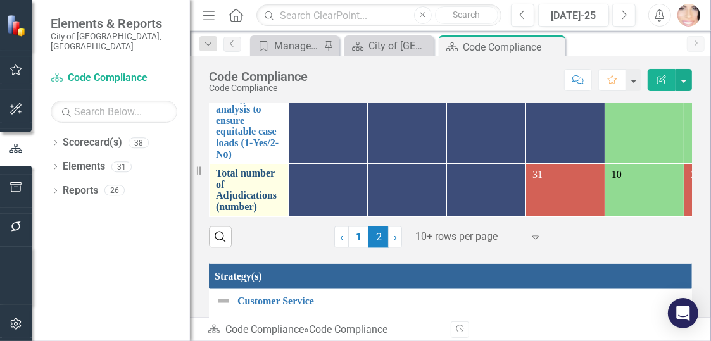
click at [228, 185] on link "Total number of Adjudications (number)" at bounding box center [249, 190] width 66 height 44
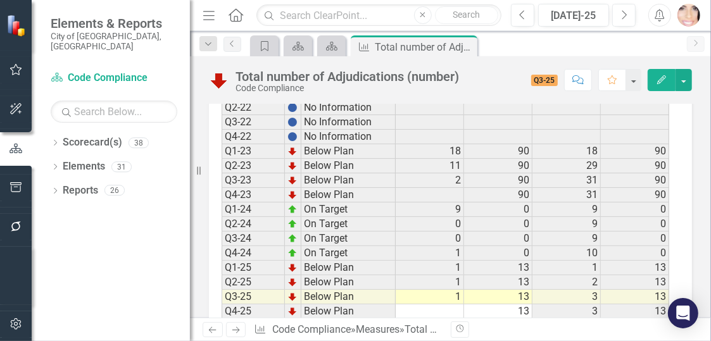
scroll to position [1358, 0]
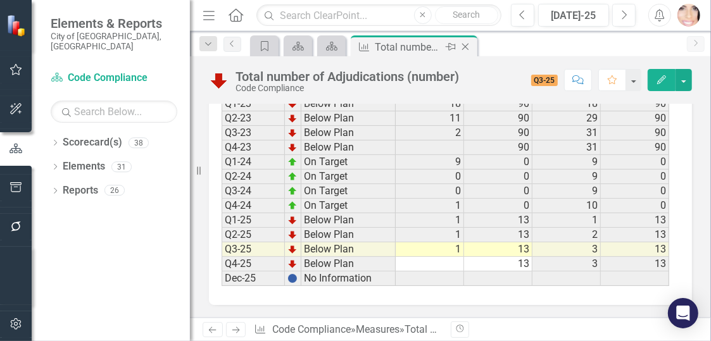
click at [467, 47] on icon "Close" at bounding box center [465, 47] width 13 height 10
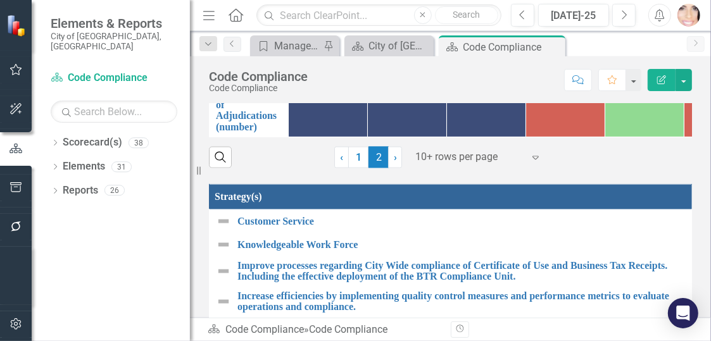
scroll to position [1299, 0]
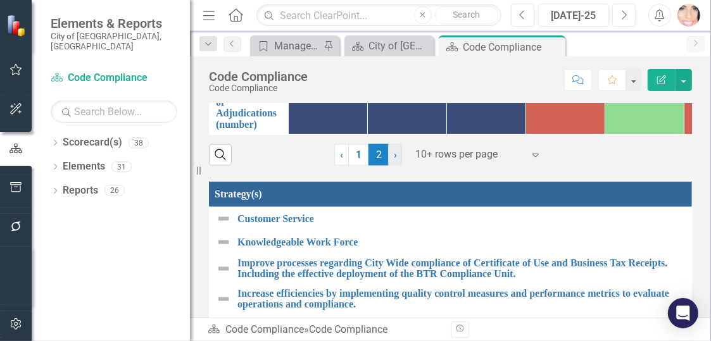
click at [388, 160] on link "› Next" at bounding box center [395, 155] width 14 height 22
click at [356, 165] on link "1" at bounding box center [358, 155] width 20 height 22
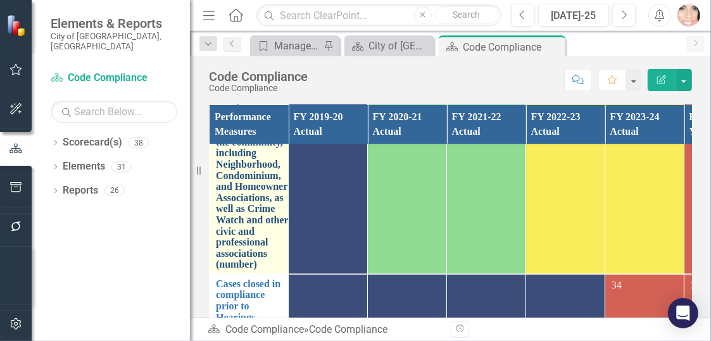
scroll to position [1172, 0]
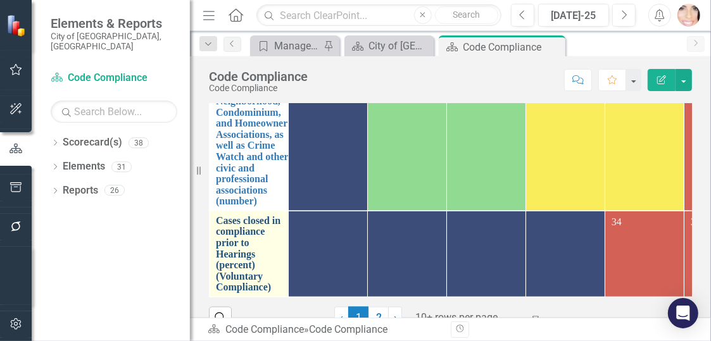
click at [253, 243] on link "Cases closed in compliance prior to Hearings (percent) (Voluntary Compliance)" at bounding box center [249, 254] width 66 height 78
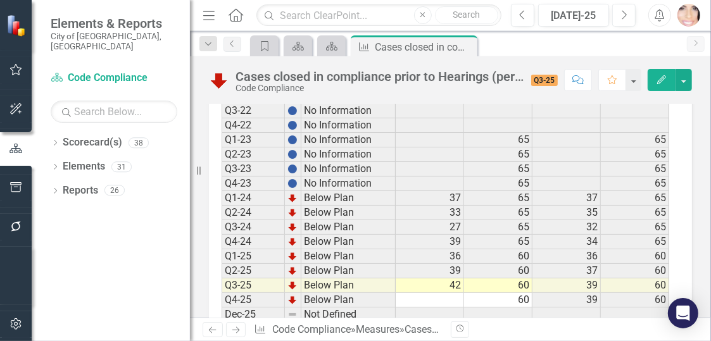
scroll to position [1310, 0]
